Goal: Information Seeking & Learning: Learn about a topic

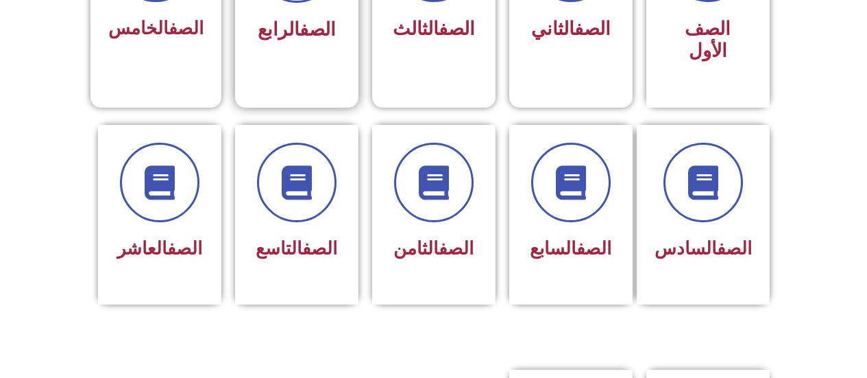
scroll to position [411, 0]
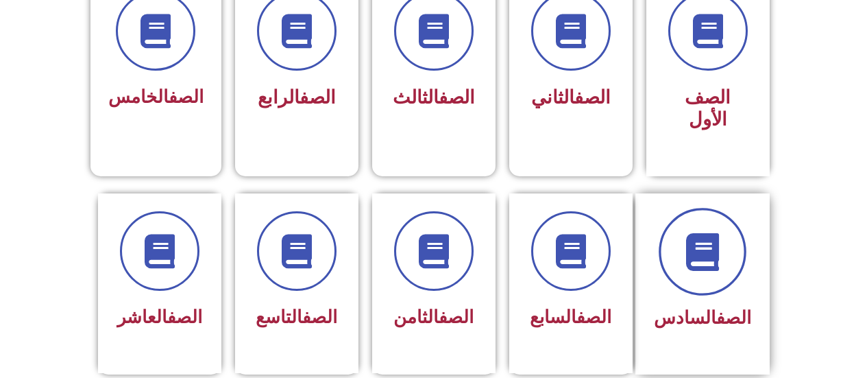
click at [739, 251] on span at bounding box center [703, 252] width 88 height 88
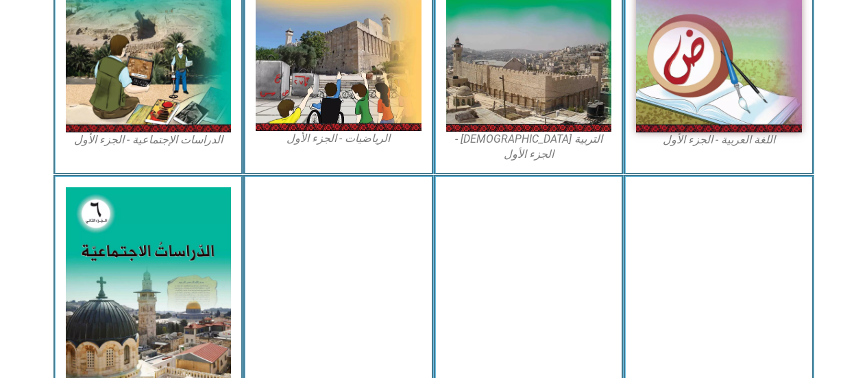
scroll to position [686, 0]
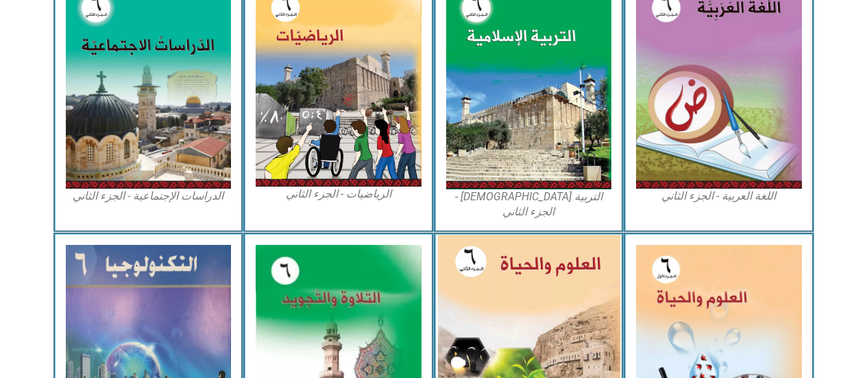
click at [557, 234] on img at bounding box center [528, 345] width 182 height 222
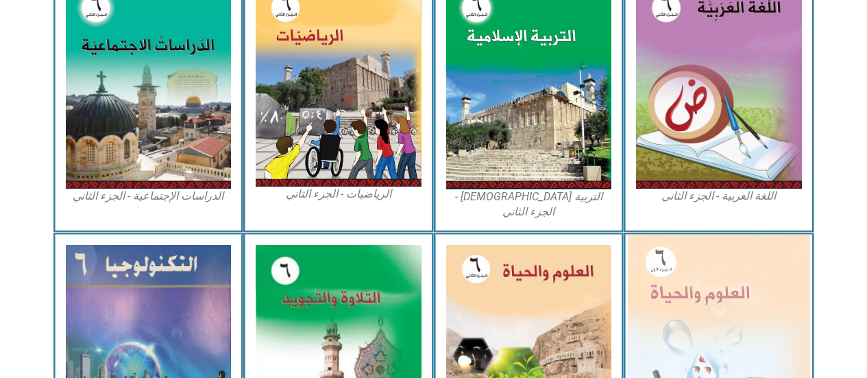
click at [688, 302] on img at bounding box center [719, 345] width 182 height 222
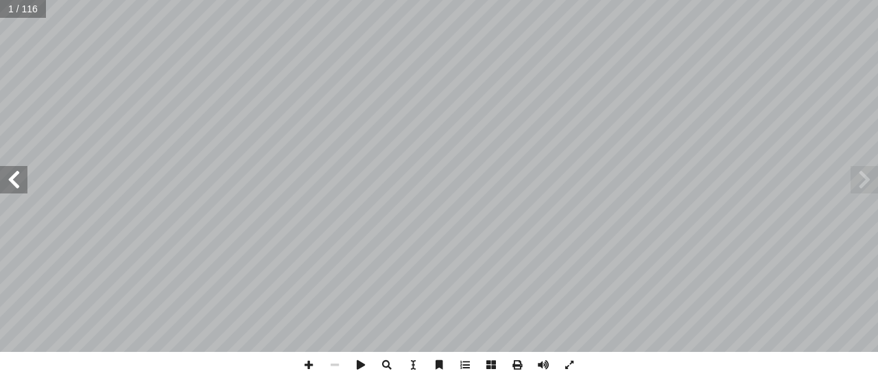
click at [12, 191] on span at bounding box center [13, 179] width 27 height 27
click at [26, 181] on span at bounding box center [13, 179] width 27 height 27
click at [26, 178] on span at bounding box center [13, 179] width 27 height 27
click at [26, 175] on span at bounding box center [13, 179] width 27 height 27
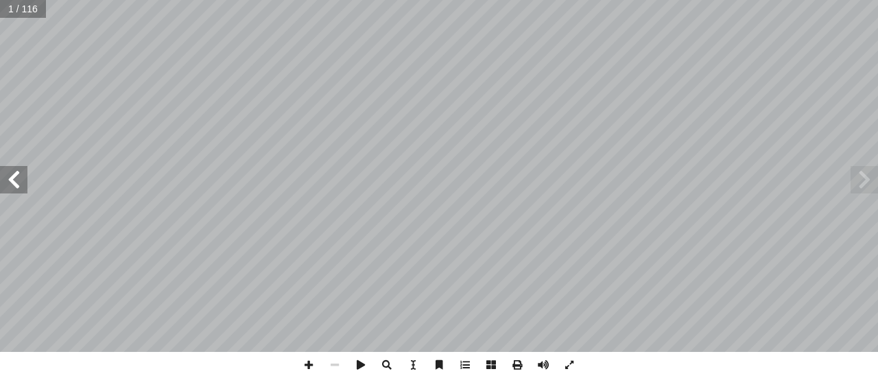
click at [26, 173] on span at bounding box center [13, 179] width 27 height 27
click at [26, 172] on span at bounding box center [13, 179] width 27 height 27
click at [26, 170] on span at bounding box center [13, 179] width 27 height 27
click at [22, 186] on span at bounding box center [13, 179] width 27 height 27
click at [16, 180] on span at bounding box center [13, 179] width 27 height 27
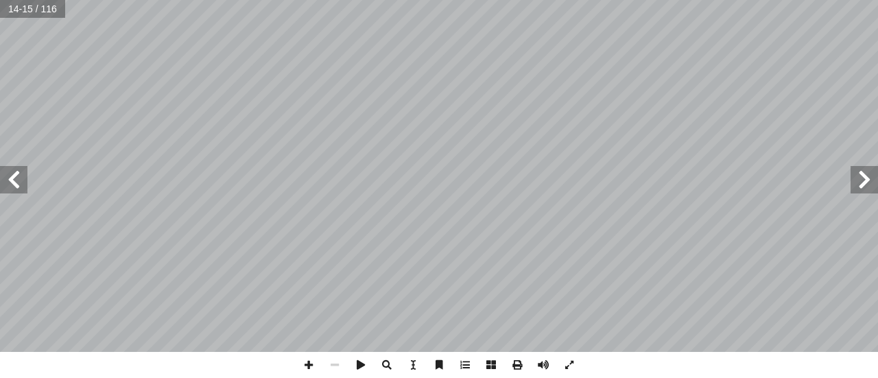
click at [18, 180] on span at bounding box center [13, 179] width 27 height 27
click at [19, 180] on span at bounding box center [13, 179] width 27 height 27
click at [25, 184] on span at bounding box center [13, 179] width 27 height 27
click at [23, 191] on span at bounding box center [13, 179] width 27 height 27
click at [311, 366] on span at bounding box center [308, 365] width 26 height 26
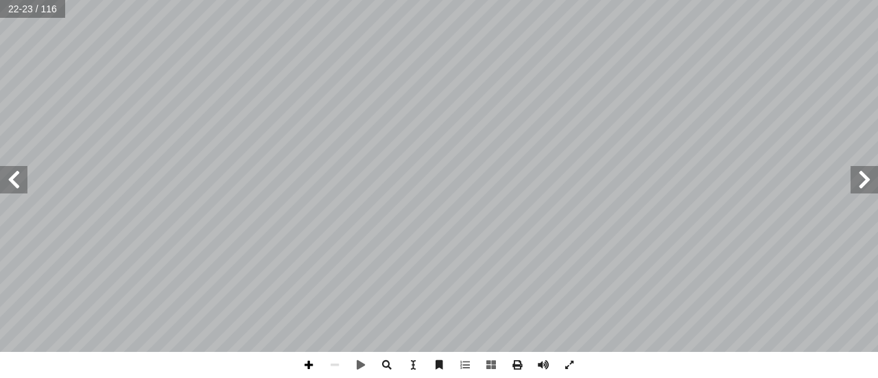
click at [309, 367] on span at bounding box center [308, 365] width 26 height 26
click at [10, 178] on span at bounding box center [13, 179] width 27 height 27
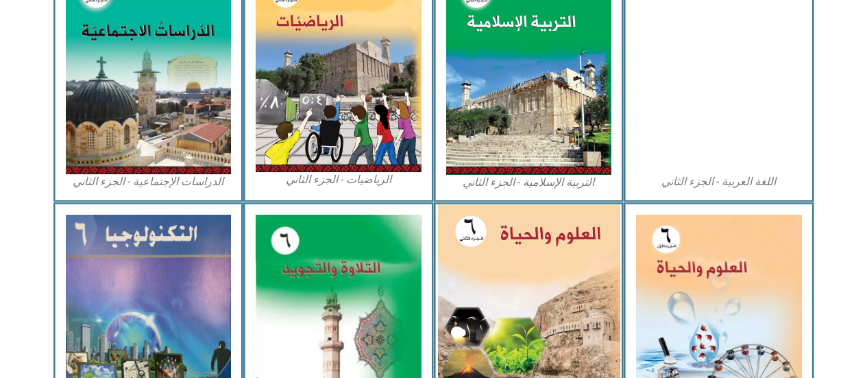
scroll to position [810, 0]
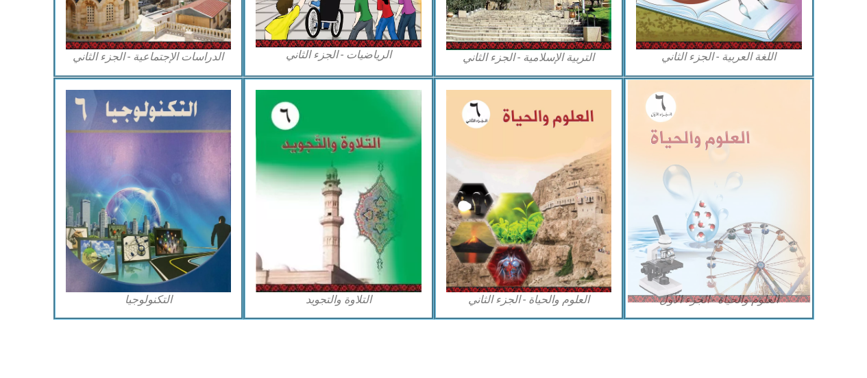
click at [709, 197] on img at bounding box center [719, 191] width 182 height 222
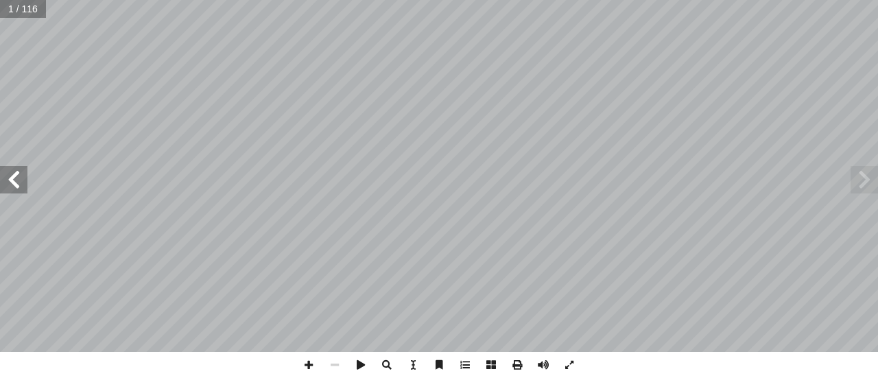
click at [7, 186] on span at bounding box center [13, 179] width 27 height 27
click at [10, 183] on span at bounding box center [13, 179] width 27 height 27
click at [13, 182] on span at bounding box center [13, 179] width 27 height 27
click at [14, 181] on span at bounding box center [13, 179] width 27 height 27
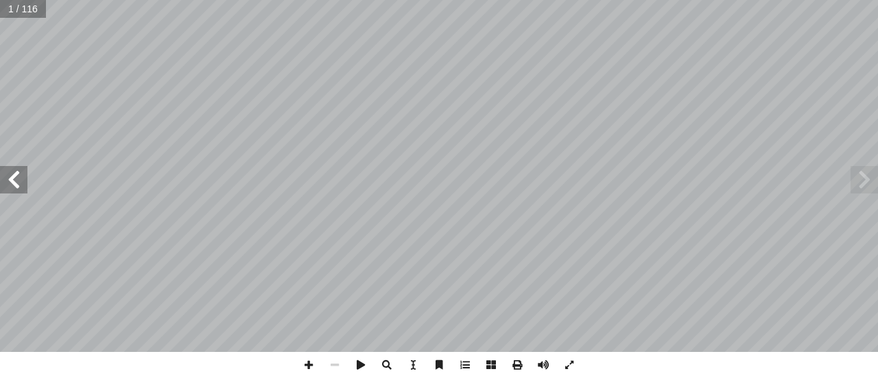
click at [16, 176] on span at bounding box center [13, 179] width 27 height 27
click at [18, 175] on span at bounding box center [13, 179] width 27 height 27
click at [19, 174] on span at bounding box center [13, 179] width 27 height 27
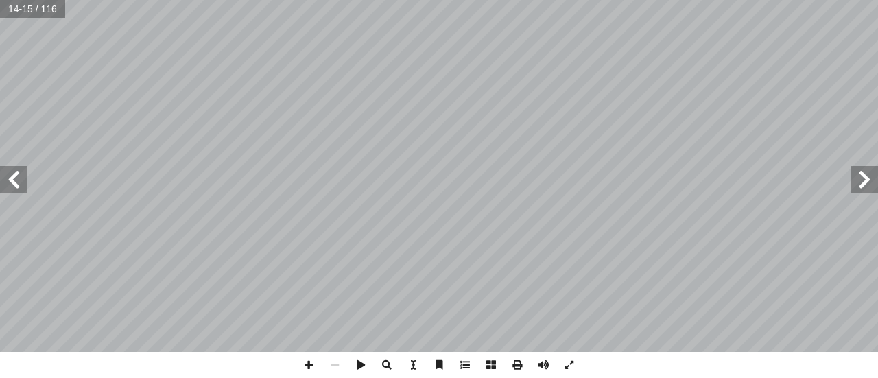
click at [19, 174] on span at bounding box center [13, 179] width 27 height 27
click at [19, 172] on span at bounding box center [13, 179] width 27 height 27
click at [309, 370] on span at bounding box center [308, 365] width 26 height 26
